Goal: Task Accomplishment & Management: Use online tool/utility

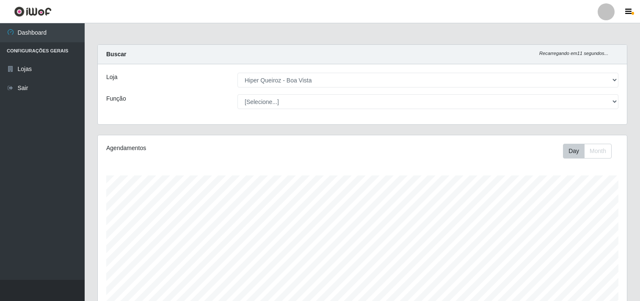
select select "514"
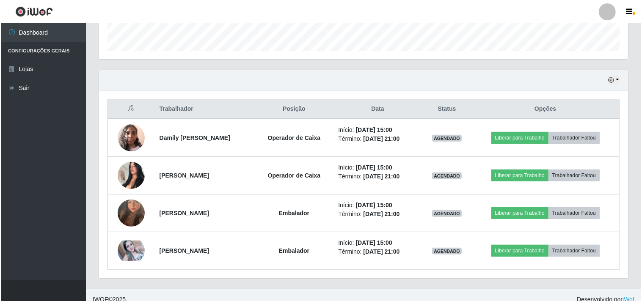
scroll to position [261, 0]
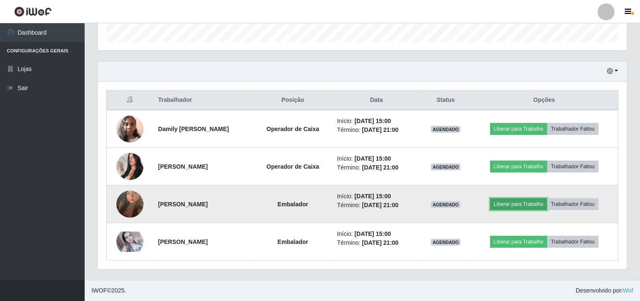
click at [523, 206] on button "Liberar para Trabalho" at bounding box center [518, 204] width 57 height 12
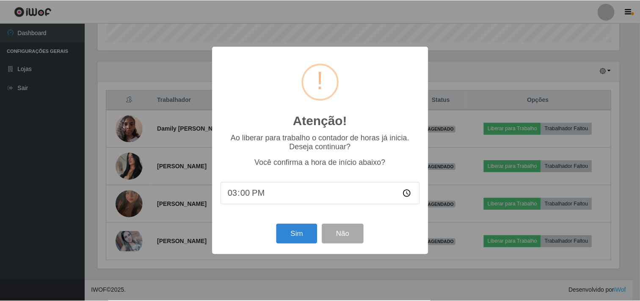
scroll to position [175, 523]
click at [310, 237] on button "Sim" at bounding box center [297, 234] width 41 height 20
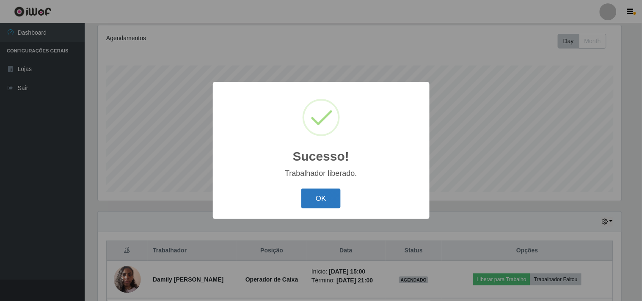
click at [318, 197] on button "OK" at bounding box center [320, 199] width 39 height 20
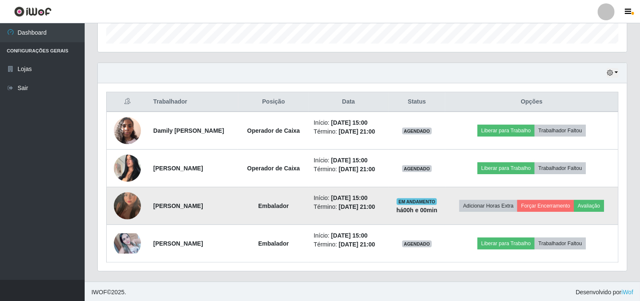
scroll to position [261, 0]
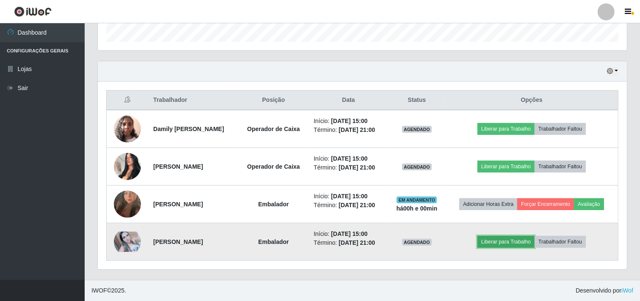
click at [518, 242] on button "Liberar para Trabalho" at bounding box center [505, 242] width 57 height 12
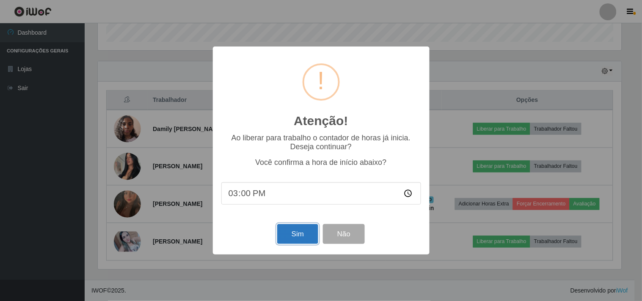
drag, startPoint x: 307, startPoint y: 230, endPoint x: 312, endPoint y: 233, distance: 5.3
click at [307, 231] on button "Sim" at bounding box center [297, 234] width 41 height 20
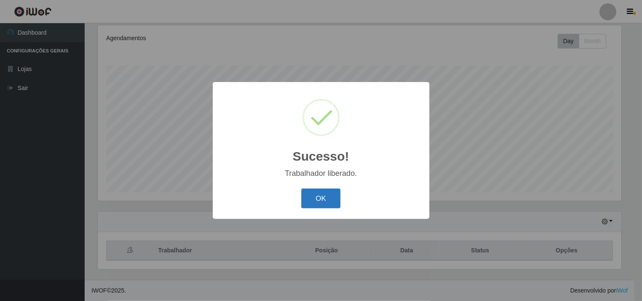
click at [315, 204] on button "OK" at bounding box center [320, 199] width 39 height 20
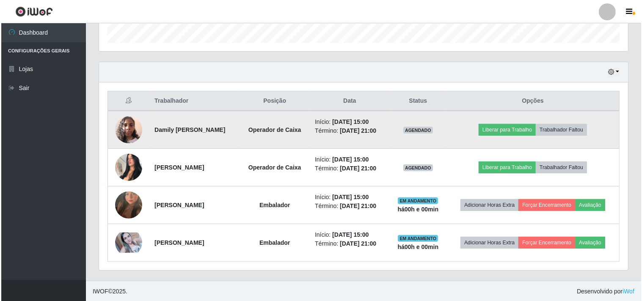
scroll to position [261, 0]
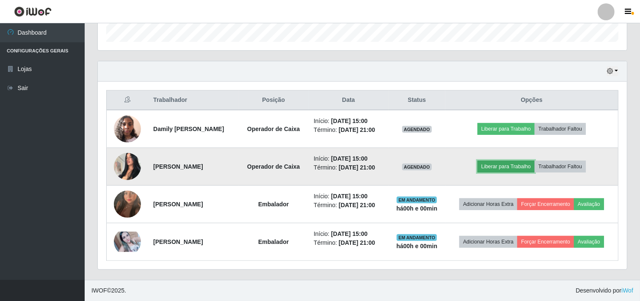
click at [506, 168] on button "Liberar para Trabalho" at bounding box center [505, 167] width 57 height 12
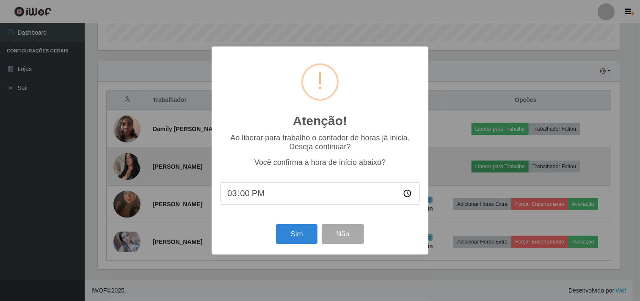
scroll to position [175, 523]
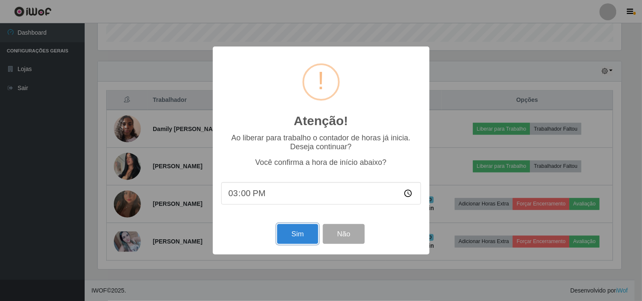
drag, startPoint x: 286, startPoint y: 235, endPoint x: 297, endPoint y: 229, distance: 11.8
click at [288, 235] on button "Sim" at bounding box center [297, 234] width 41 height 20
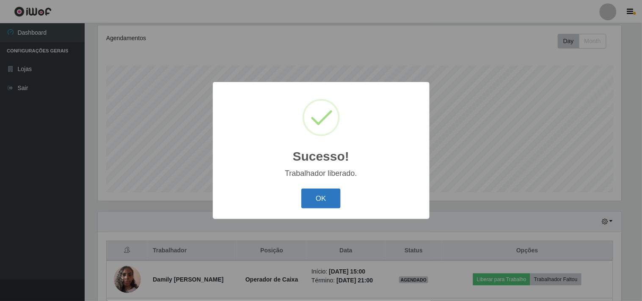
drag, startPoint x: 328, startPoint y: 201, endPoint x: 331, endPoint y: 189, distance: 12.5
click at [329, 201] on button "OK" at bounding box center [320, 199] width 39 height 20
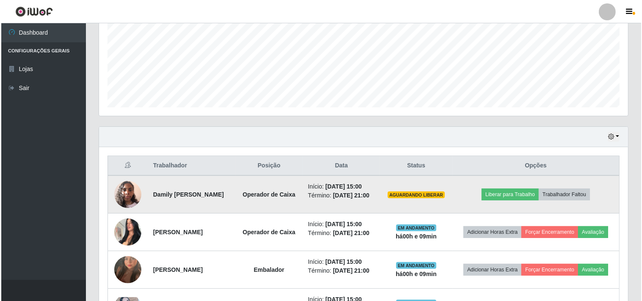
scroll to position [204, 0]
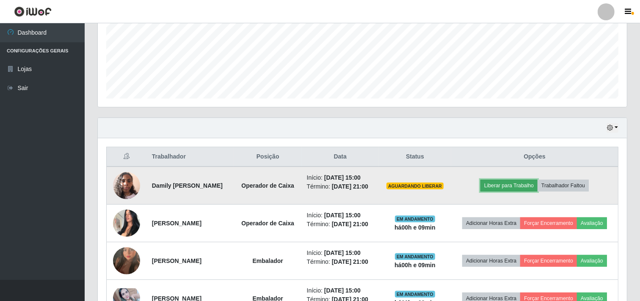
click at [501, 187] on button "Liberar para Trabalho" at bounding box center [508, 186] width 57 height 12
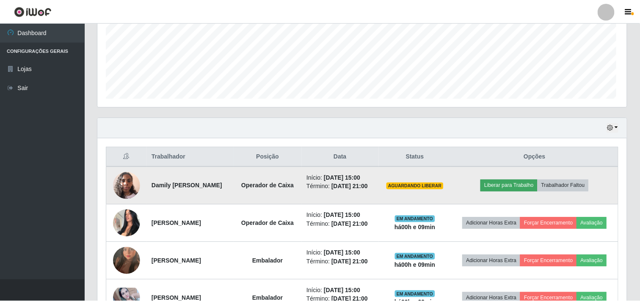
scroll to position [175, 523]
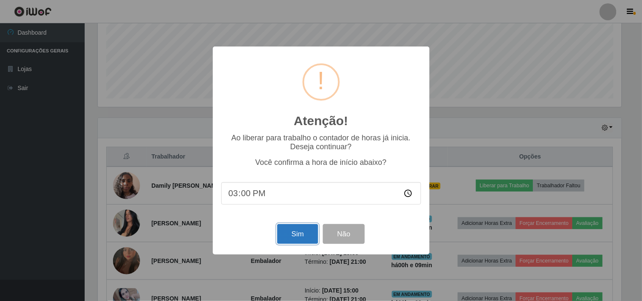
click at [295, 243] on button "Sim" at bounding box center [297, 234] width 41 height 20
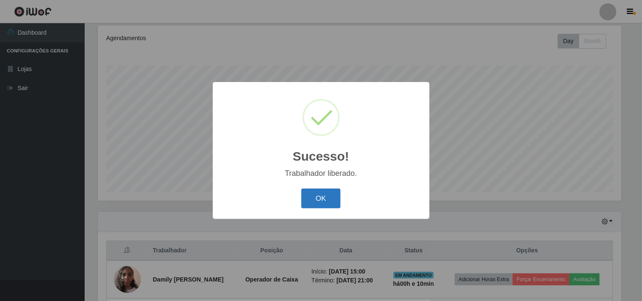
click at [322, 195] on button "OK" at bounding box center [320, 199] width 39 height 20
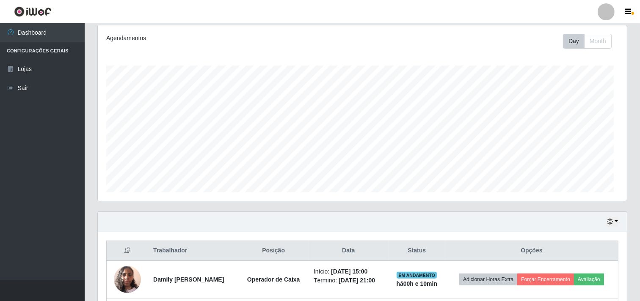
scroll to position [175, 529]
